Goal: Task Accomplishment & Management: Use online tool/utility

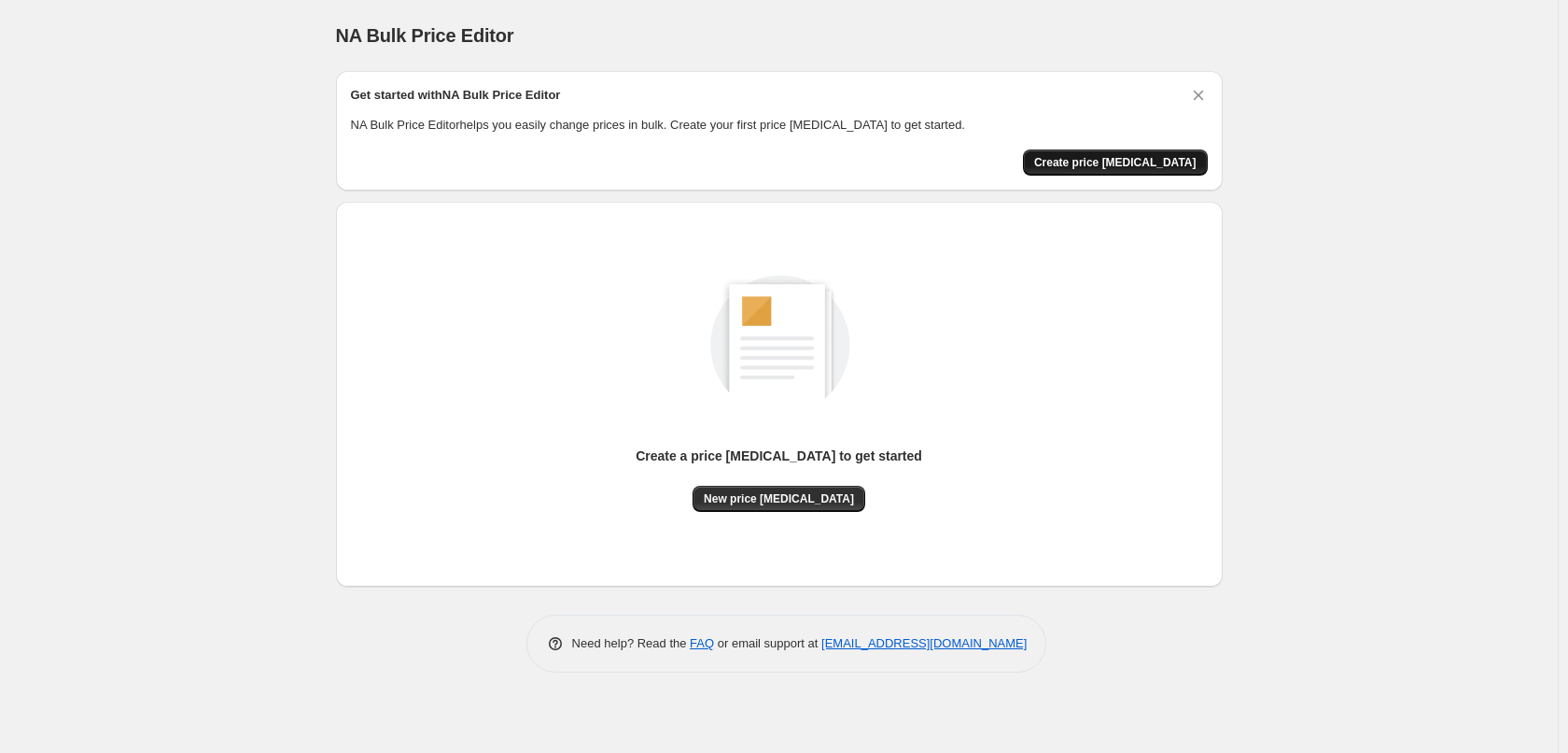
click at [1096, 170] on button "Create price change job" at bounding box center [1115, 162] width 184 height 26
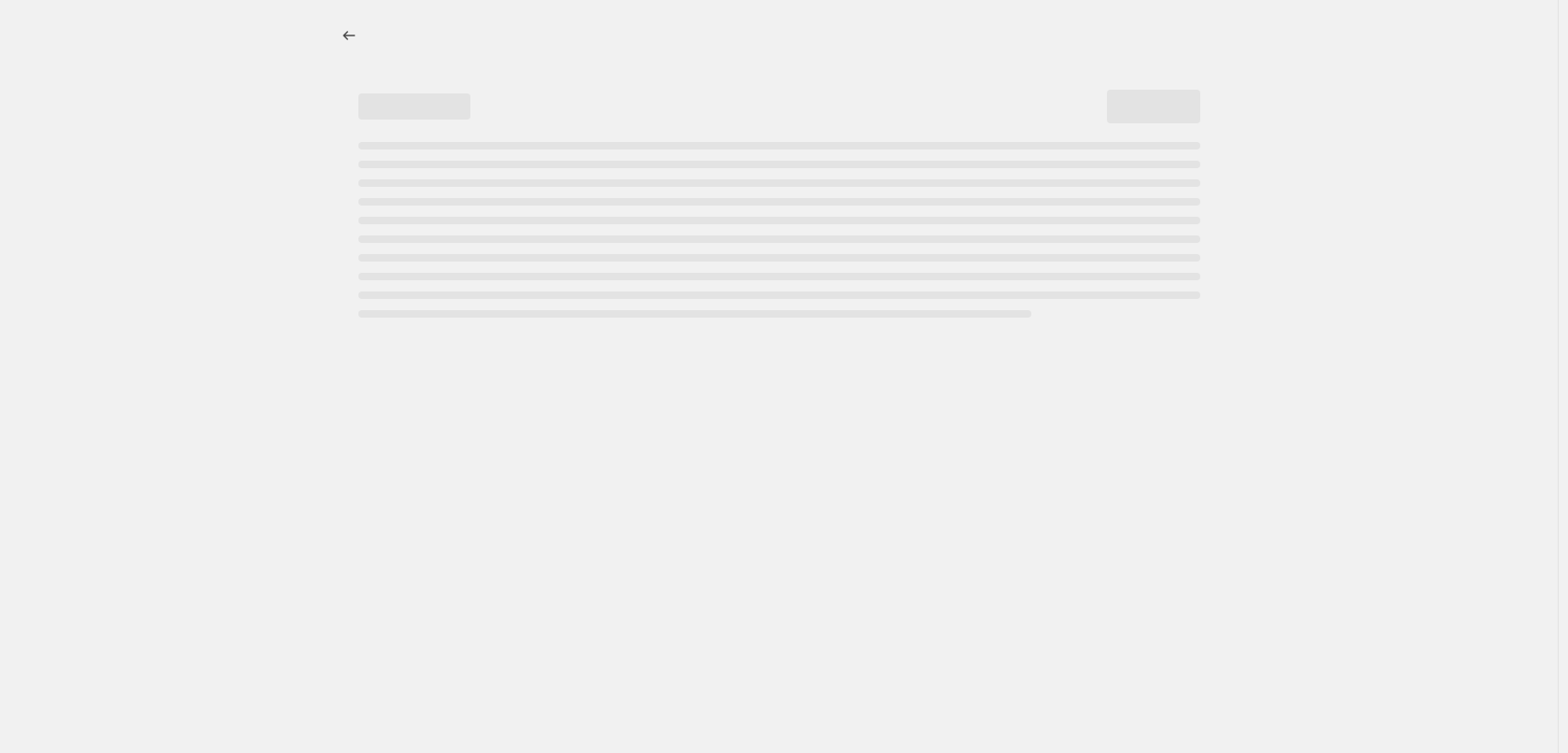
select select "percentage"
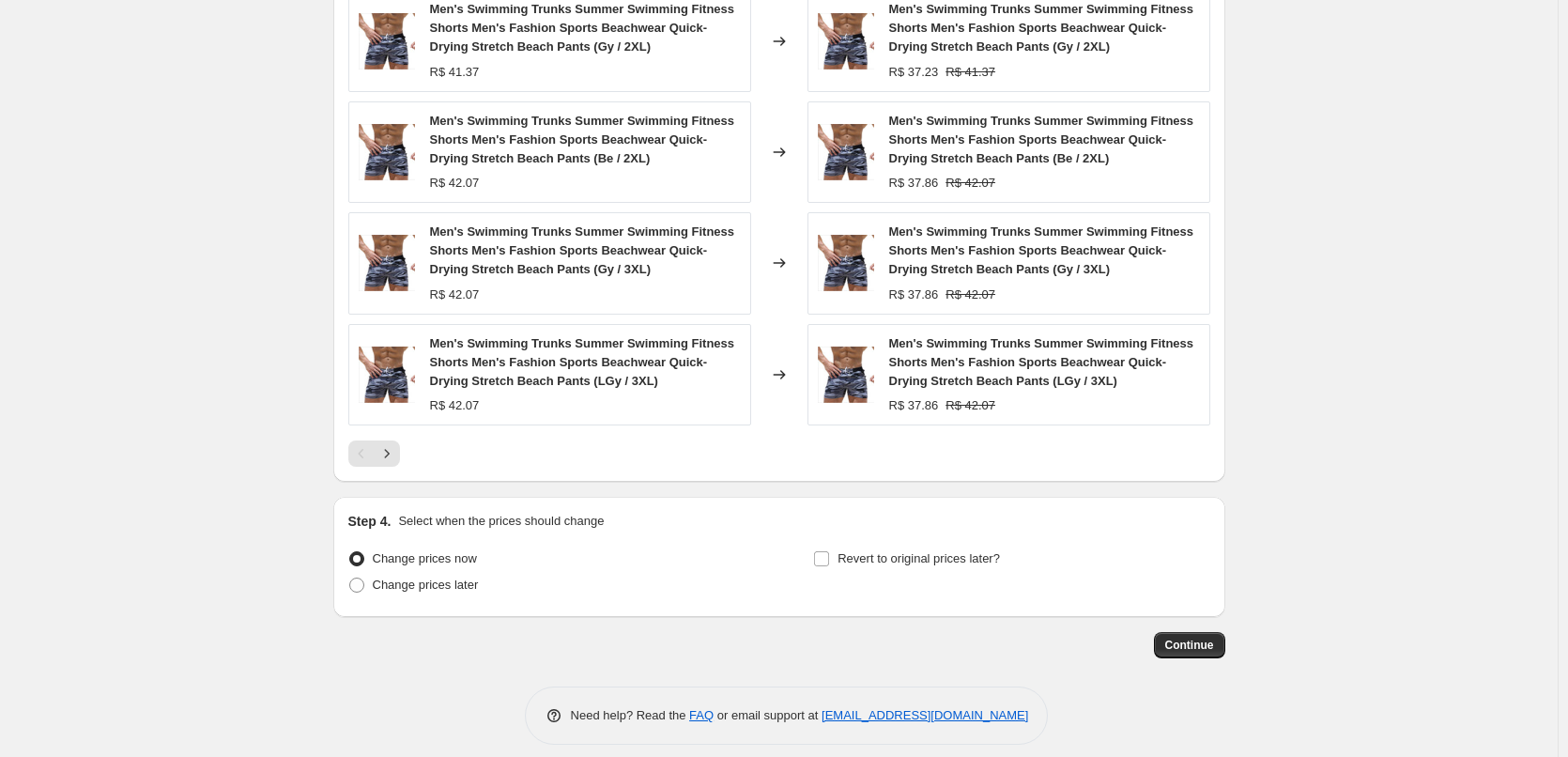
scroll to position [1245, 0]
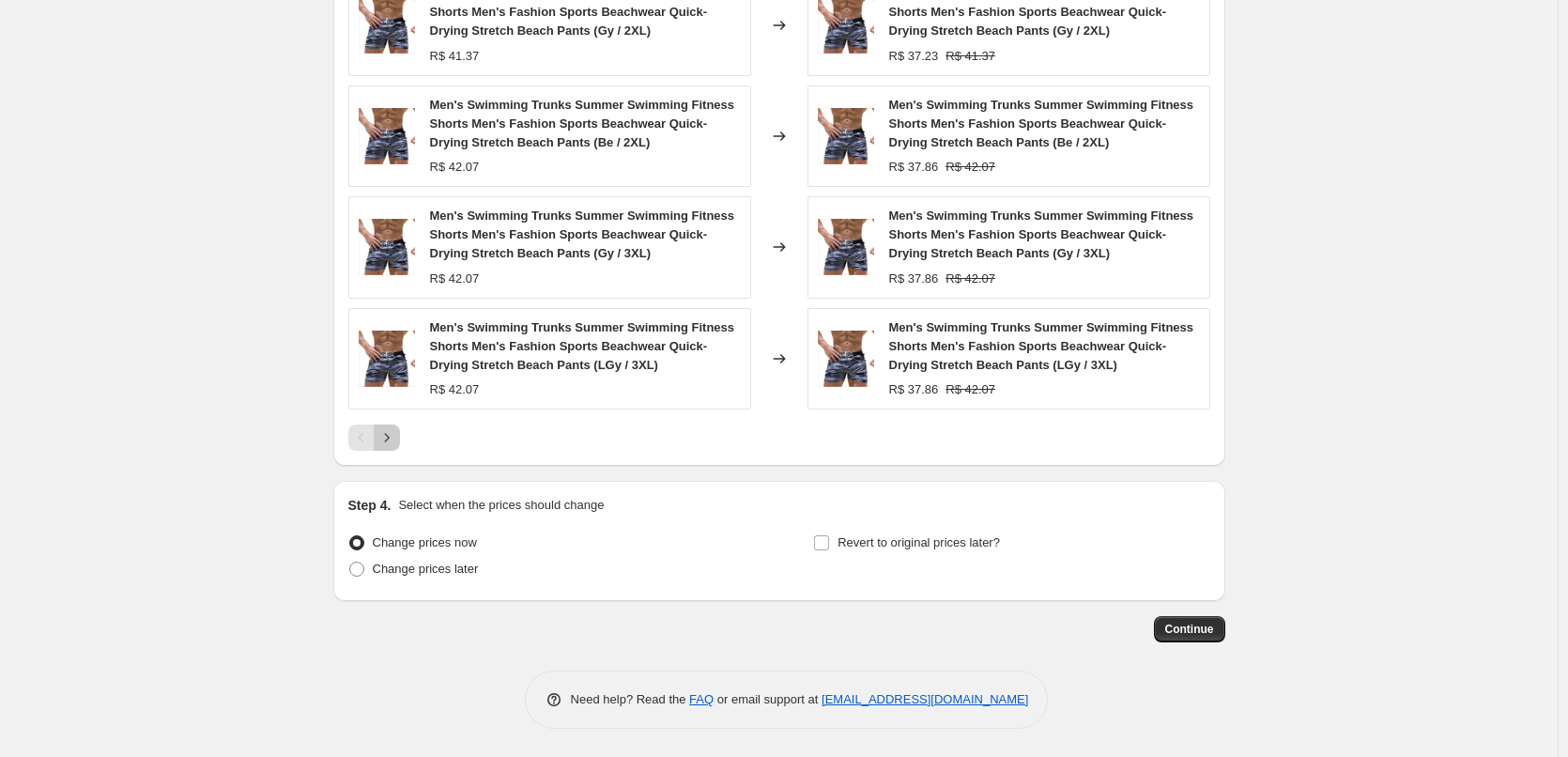
click at [390, 439] on icon "Next" at bounding box center [386, 436] width 18 height 18
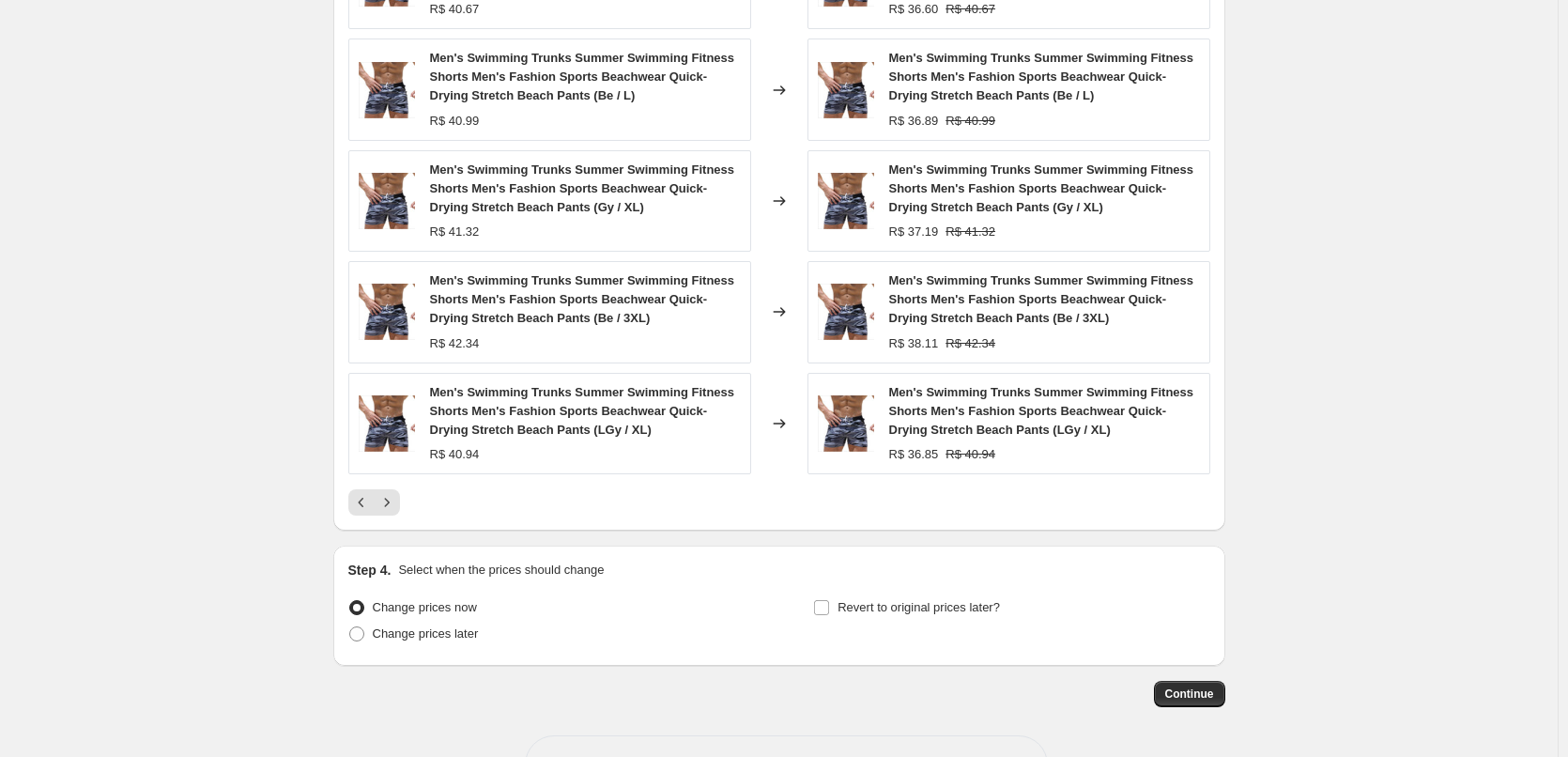
scroll to position [1151, 0]
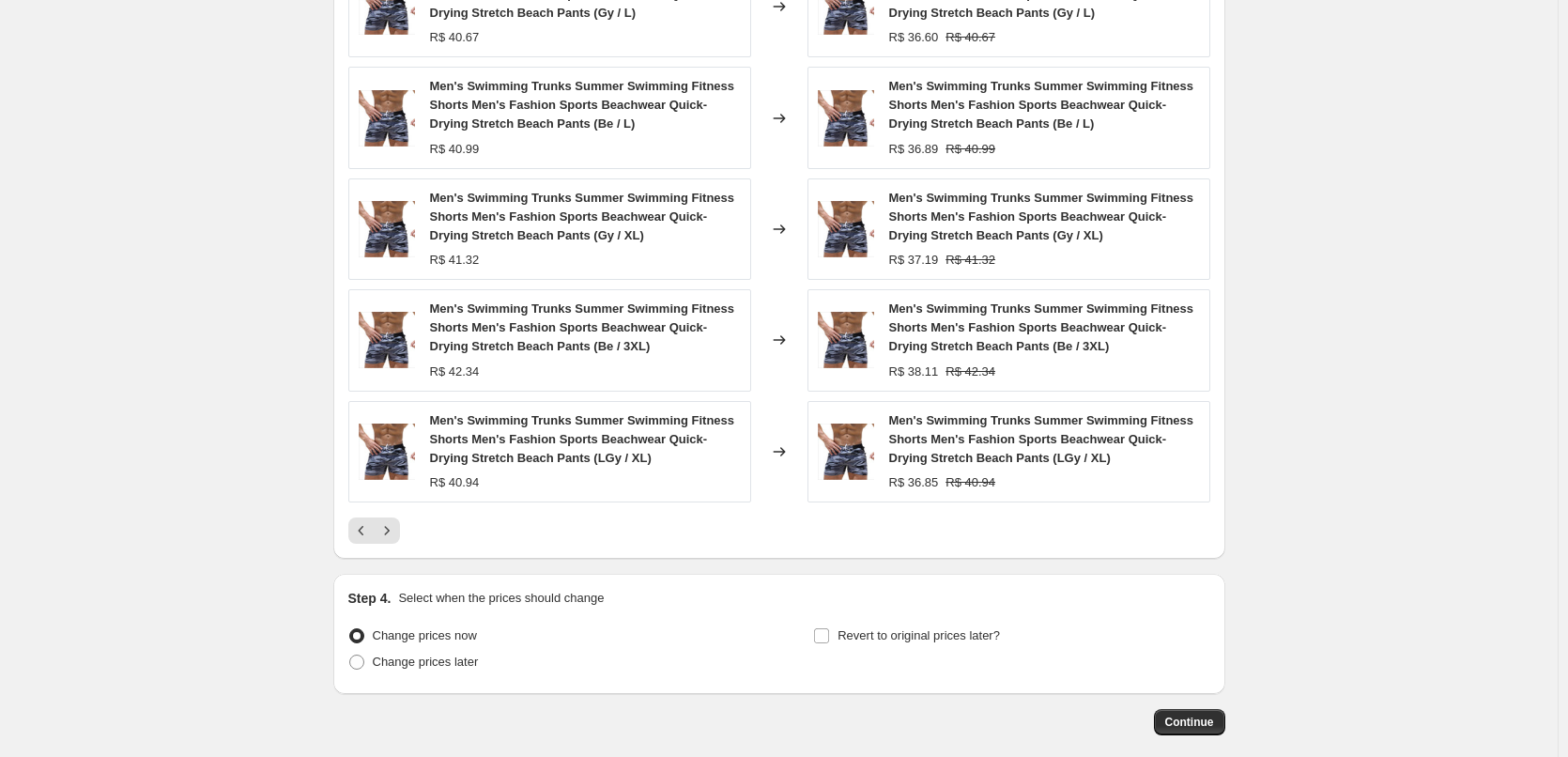
click at [393, 532] on icon "Next" at bounding box center [386, 530] width 18 height 18
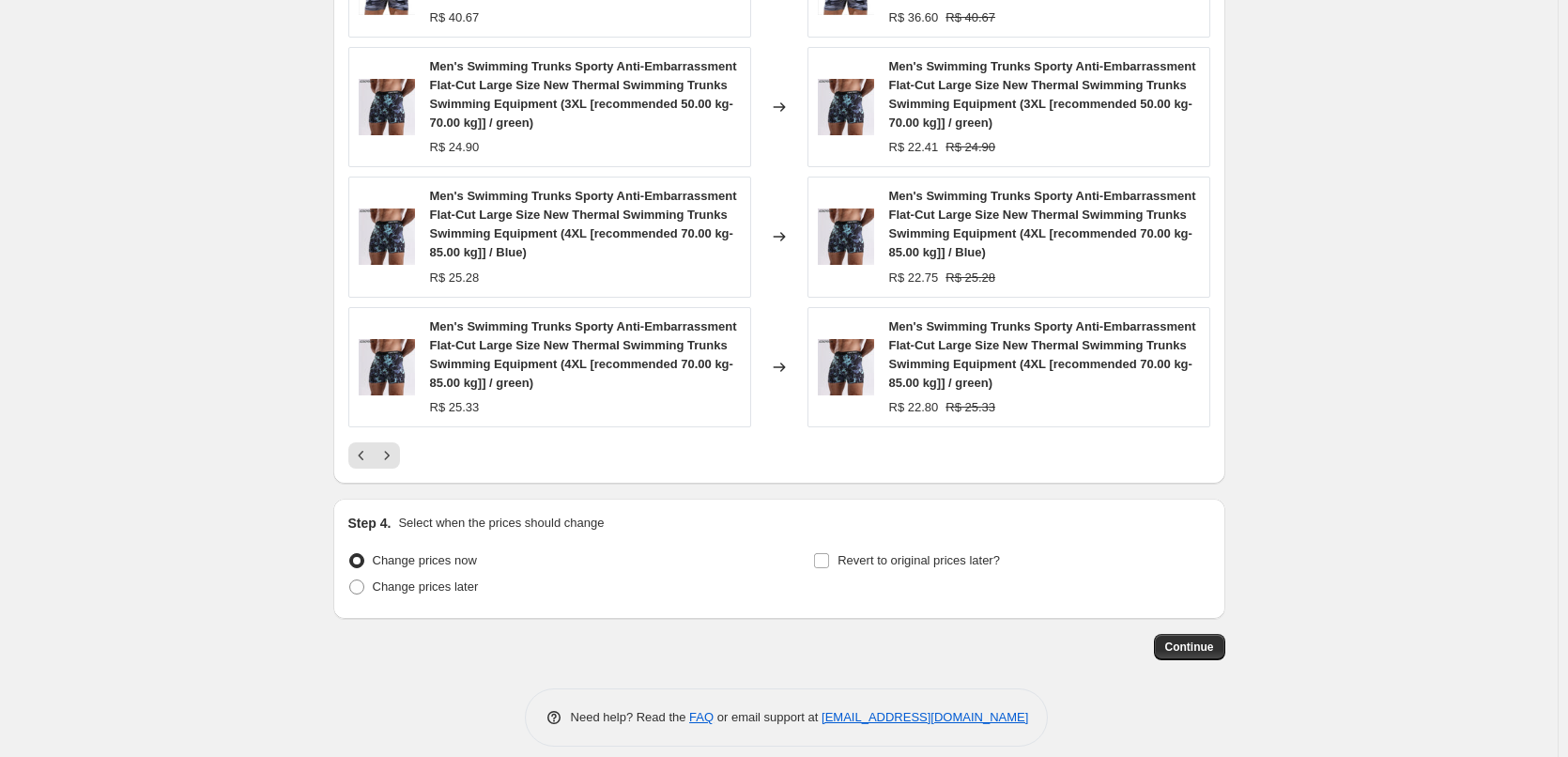
scroll to position [1301, 0]
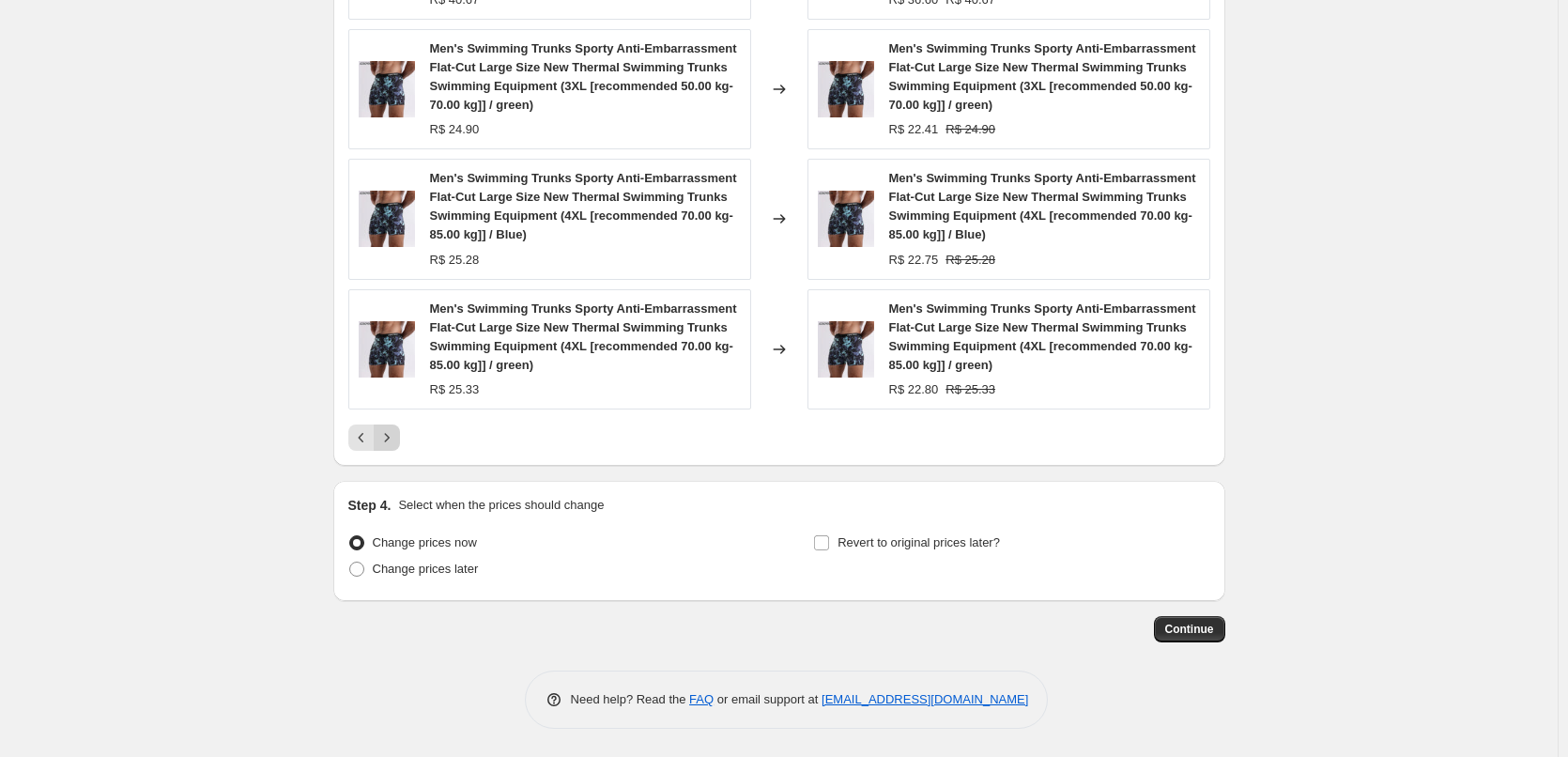
click at [392, 444] on icon "Next" at bounding box center [386, 436] width 18 height 18
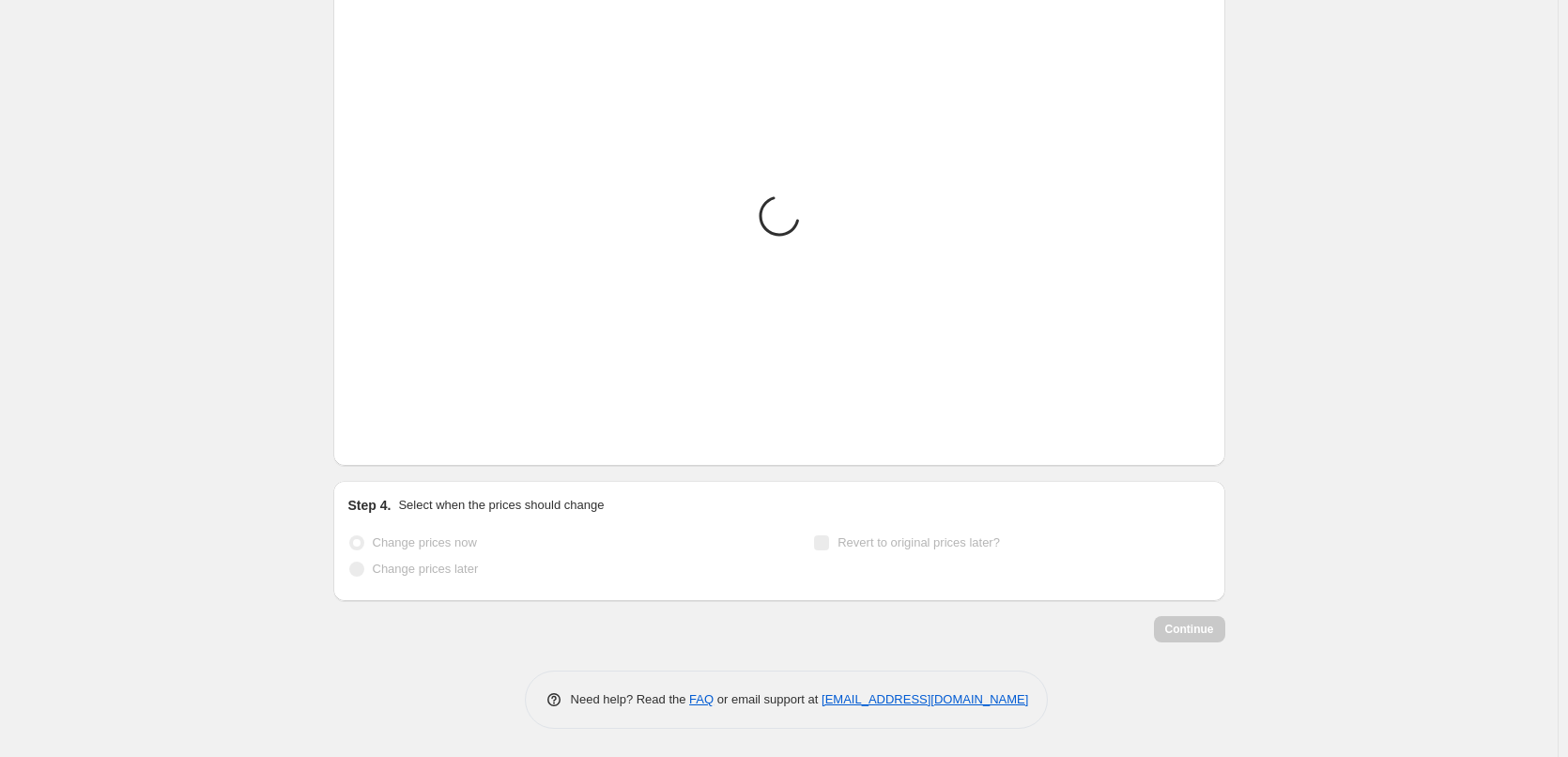
scroll to position [1264, 0]
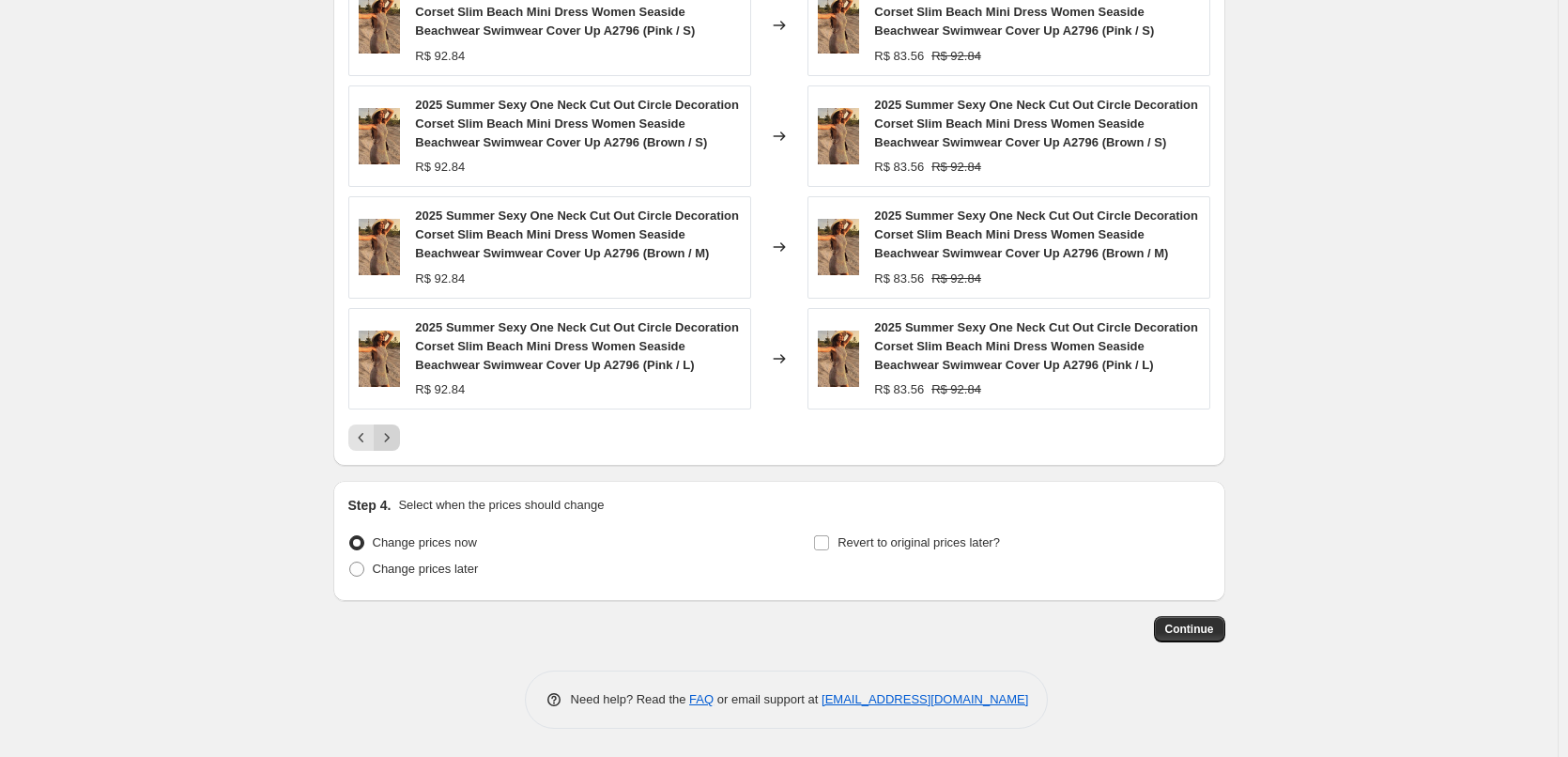
click at [393, 444] on icon "Next" at bounding box center [386, 436] width 18 height 18
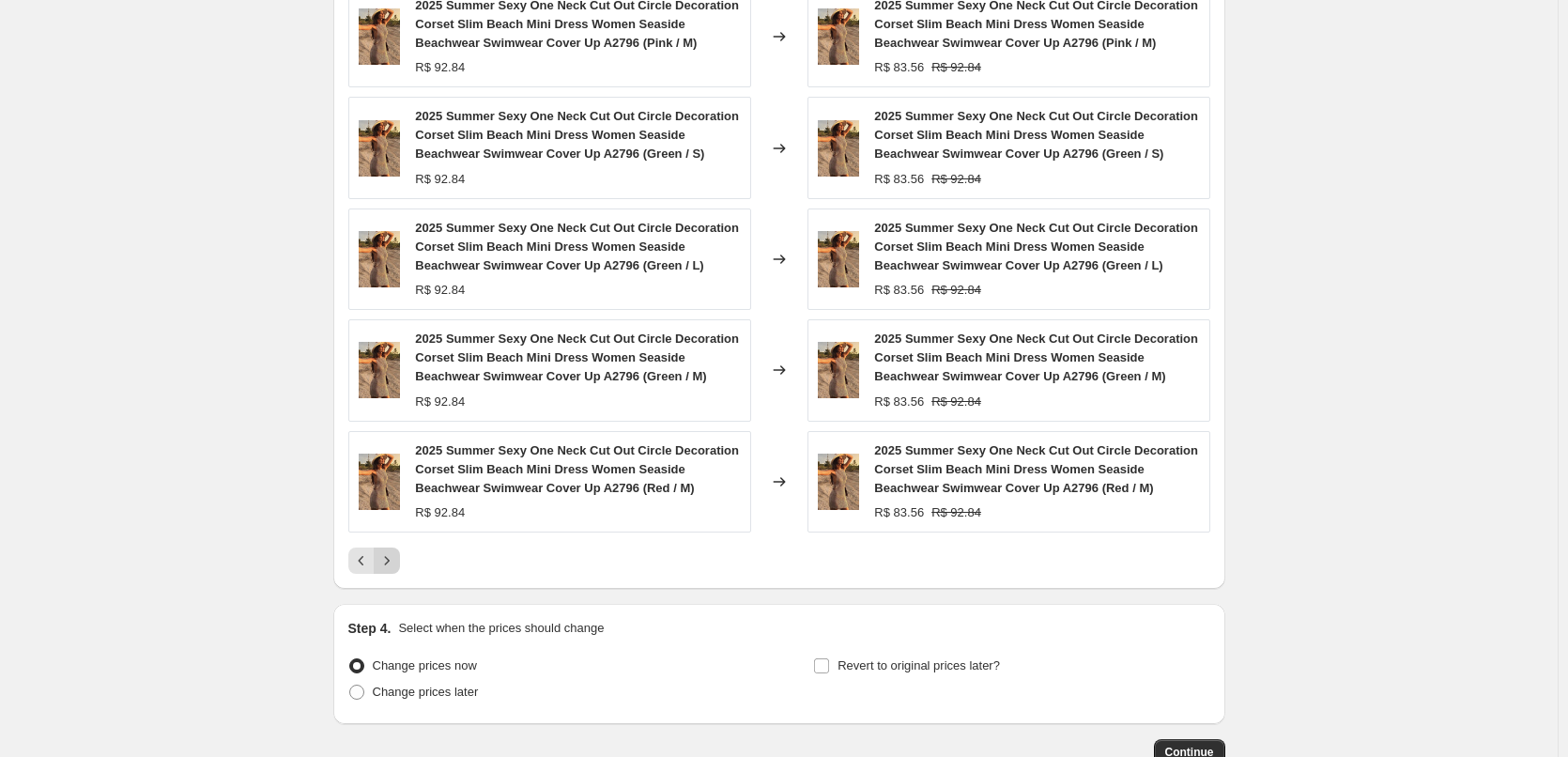
scroll to position [1245, 0]
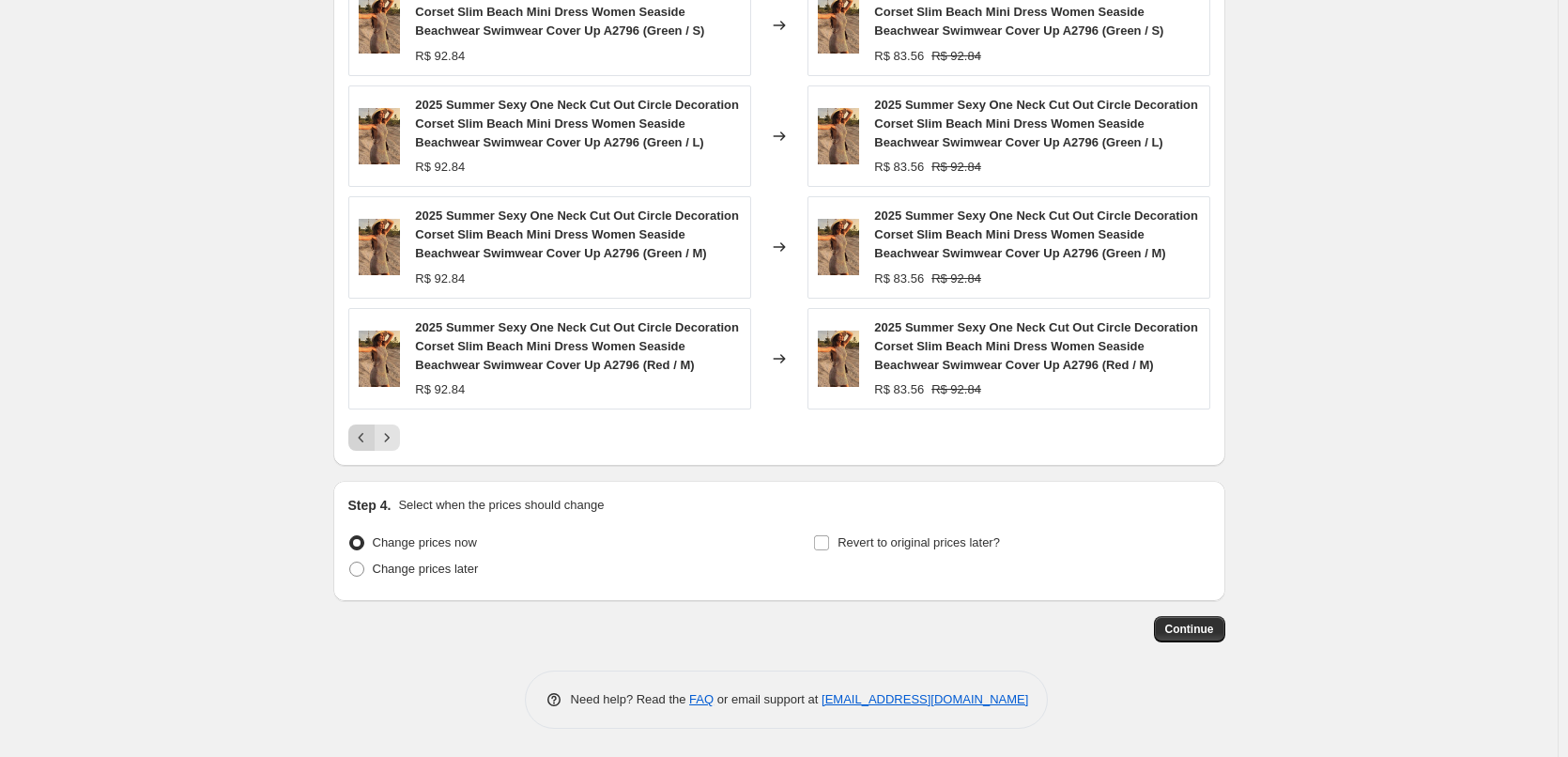
click at [365, 444] on icon "Previous" at bounding box center [361, 436] width 18 height 18
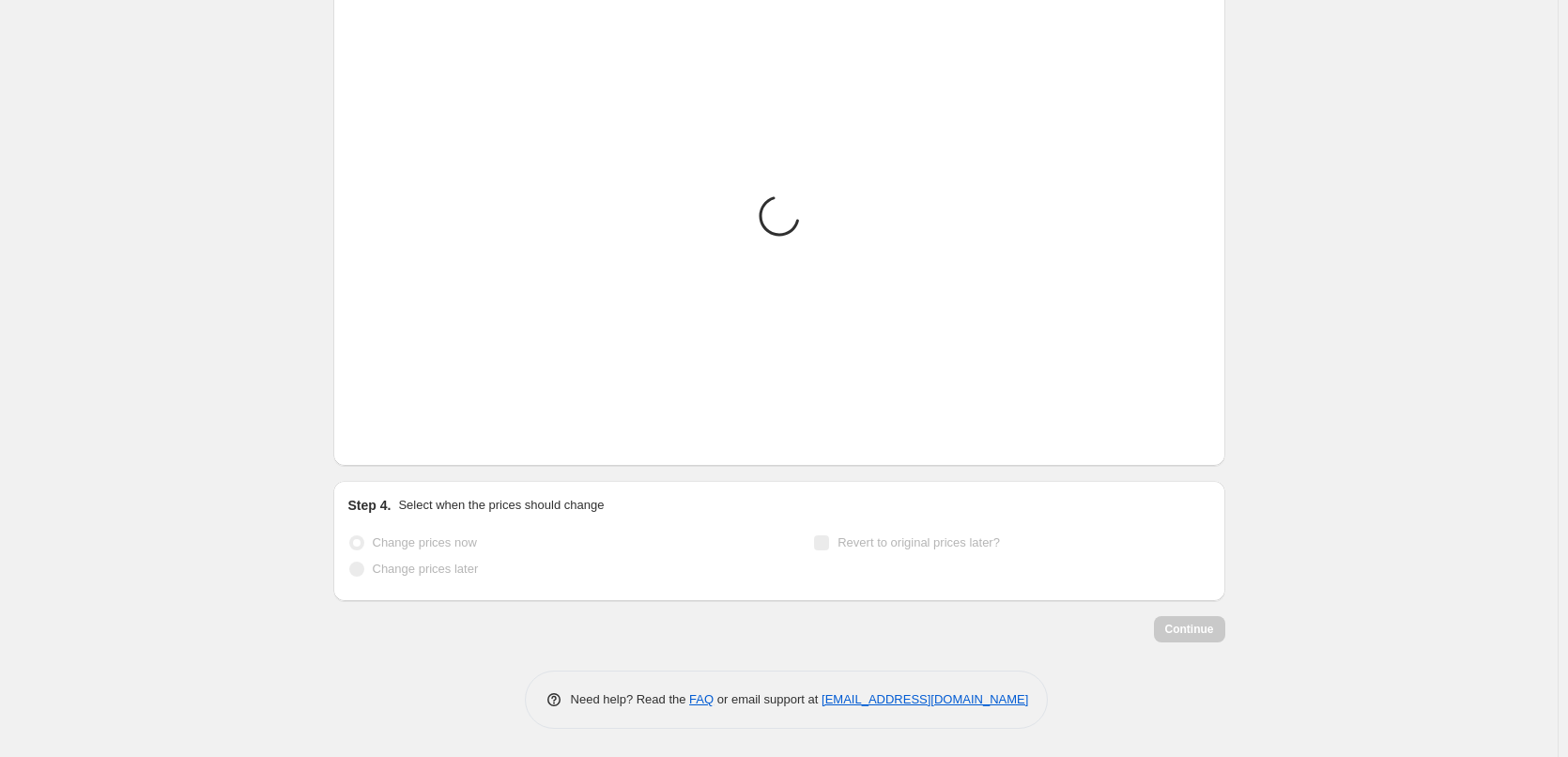
click at [365, 444] on div "Loading... Placeholder R$ 59.05 R$ 65.61 Changed to Placeholder R$ 53.15 R$ 59.…" at bounding box center [779, 218] width 861 height 463
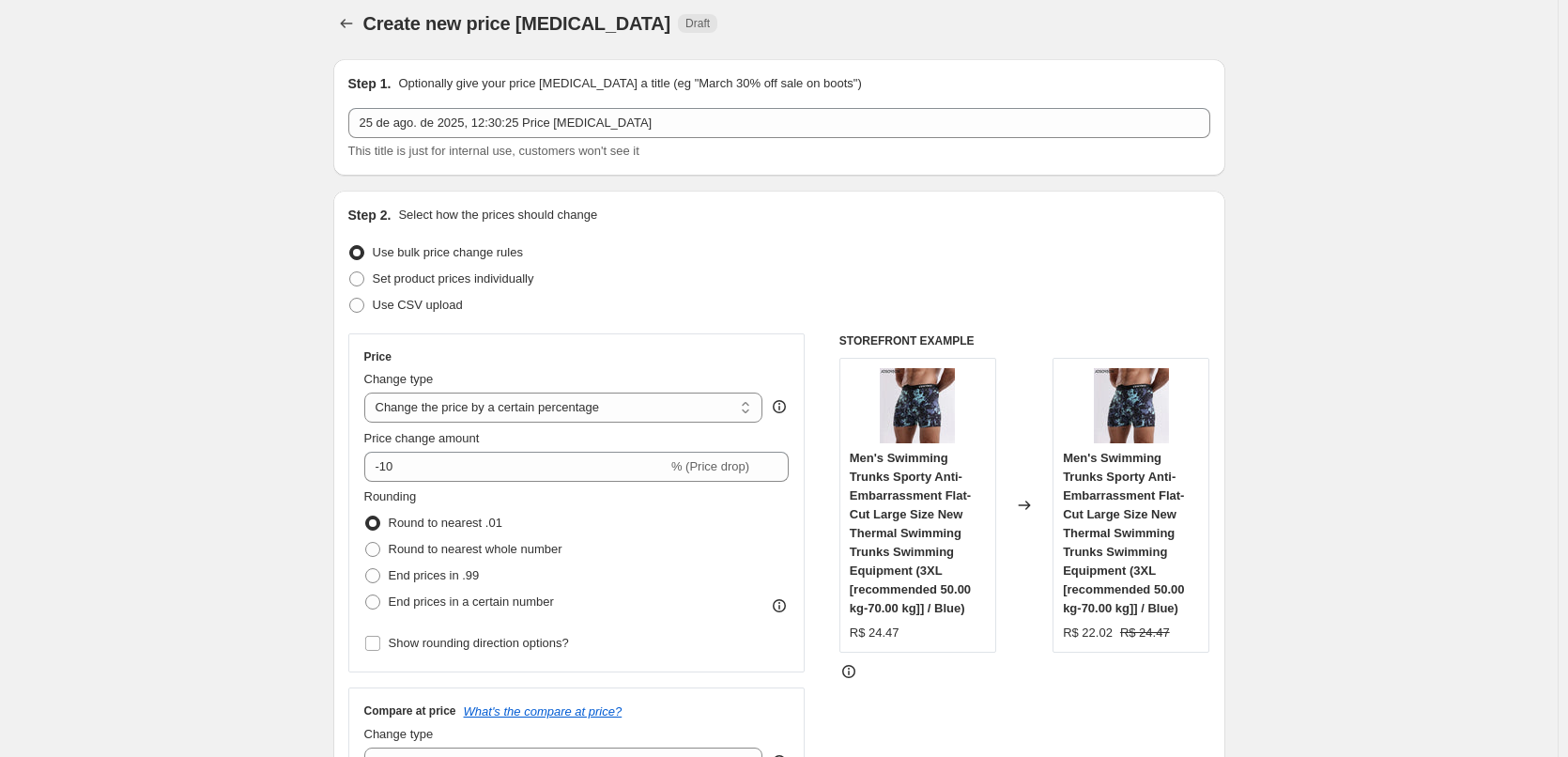
scroll to position [0, 0]
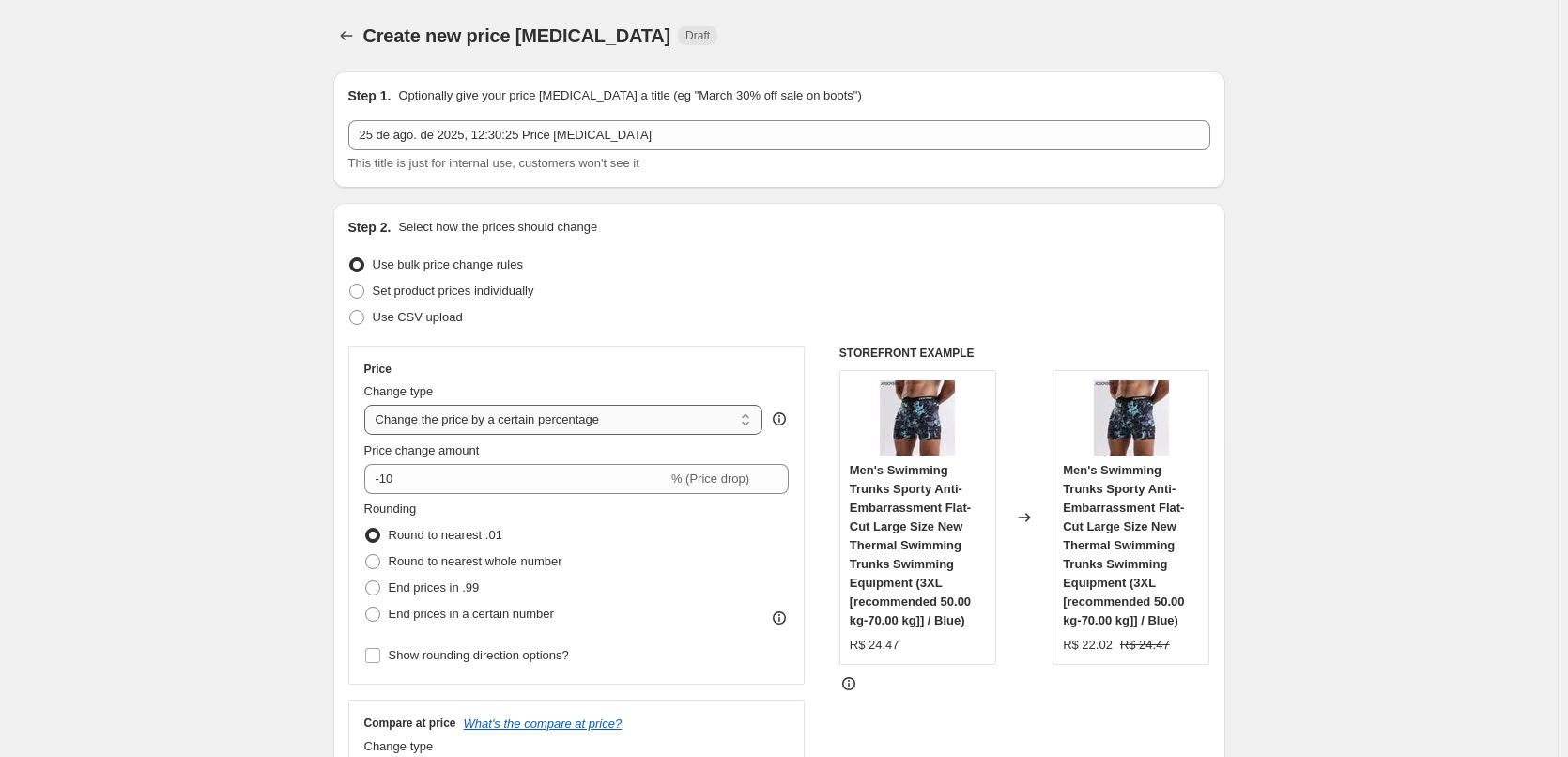
click at [577, 426] on select "Change the price to a certain amount Change the price by a certain amount Chang…" at bounding box center [563, 419] width 399 height 30
click at [718, 424] on select "Change the price to a certain amount Change the price by a certain amount Chang…" at bounding box center [563, 419] width 399 height 30
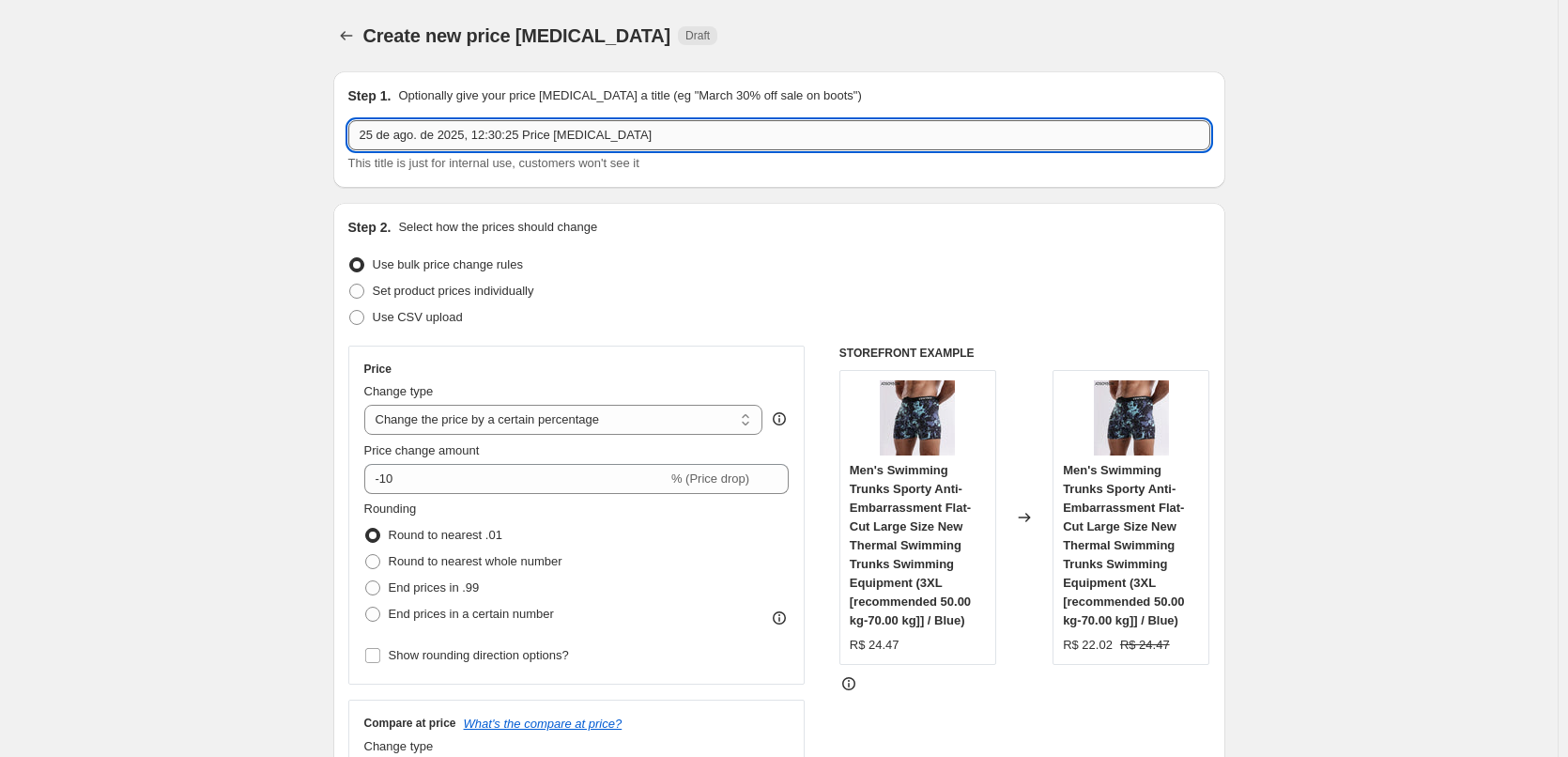
click at [556, 137] on input "25 de ago. de 2025, 12:30:25 Price change job" at bounding box center [779, 134] width 861 height 30
click at [729, 135] on input "25 de ago. de 2025, 12:30:25 Price change job" at bounding box center [779, 134] width 861 height 30
